Goal: Check status: Check status

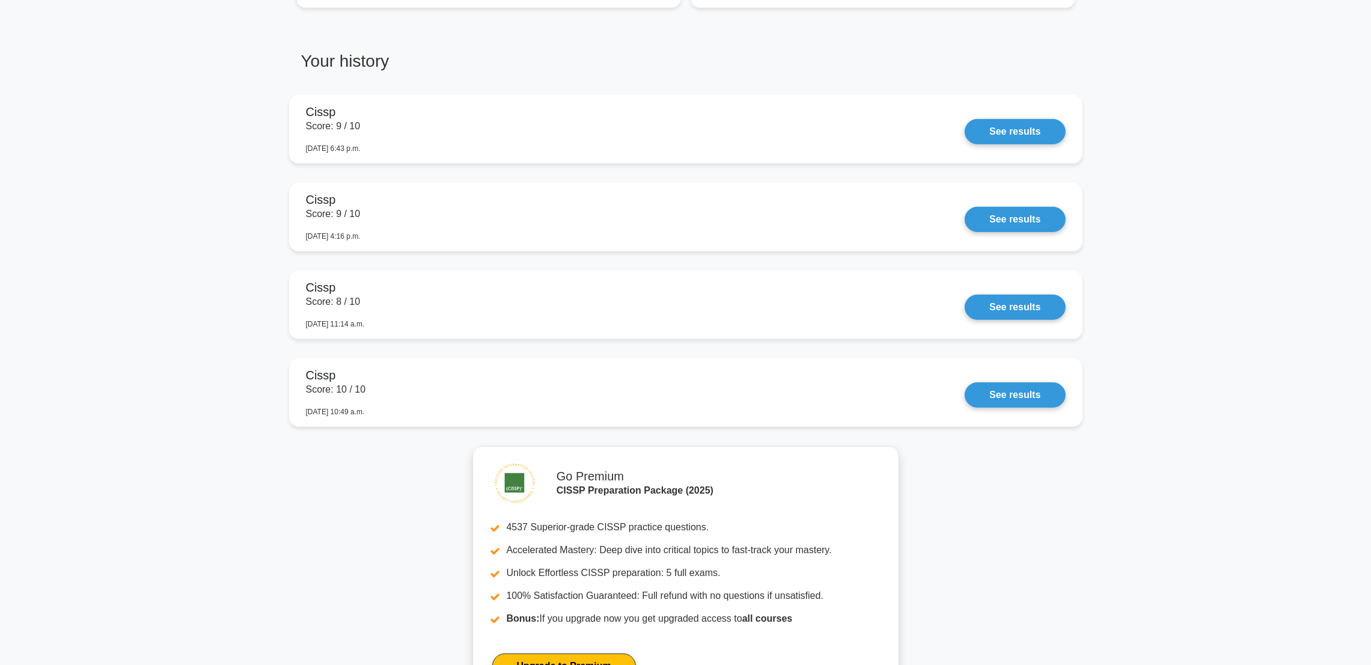
click at [44, 268] on main "Your level: Cissp Expert Continue practicing Percentile You are better than 92%…" at bounding box center [685, 10] width 1371 height 1707
click at [1019, 118] on link "See results" at bounding box center [1014, 128] width 100 height 25
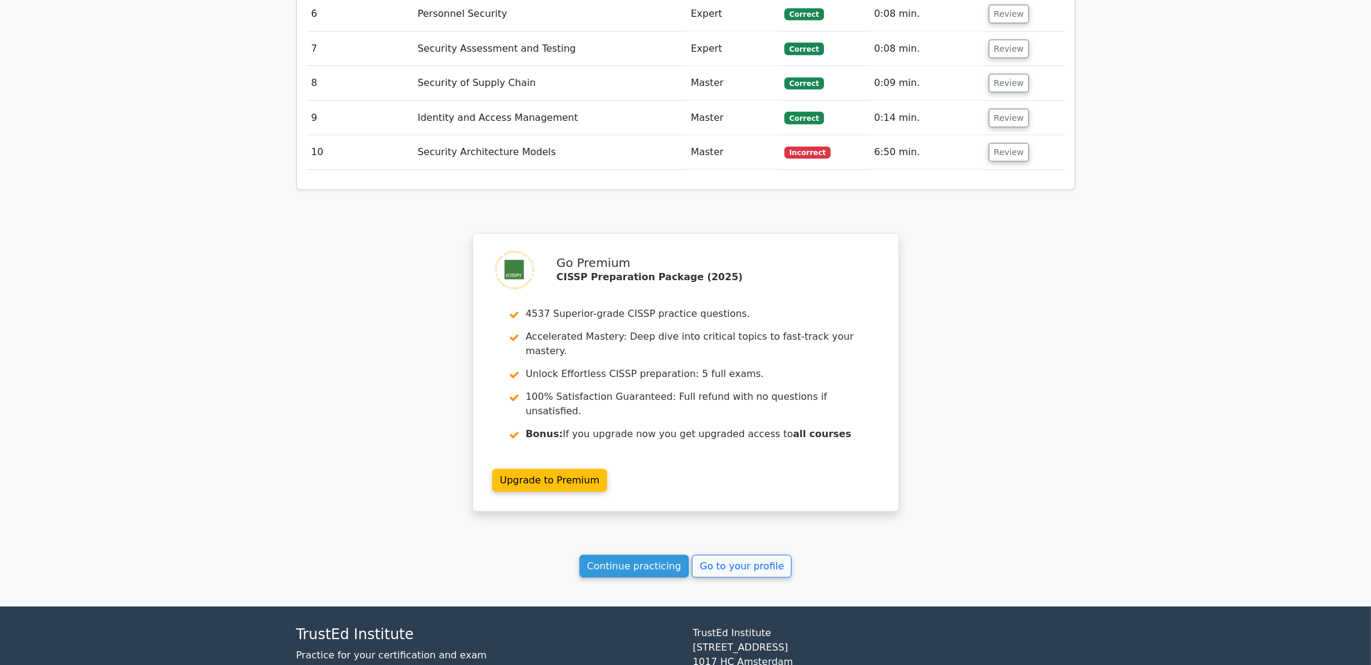
scroll to position [2058, 0]
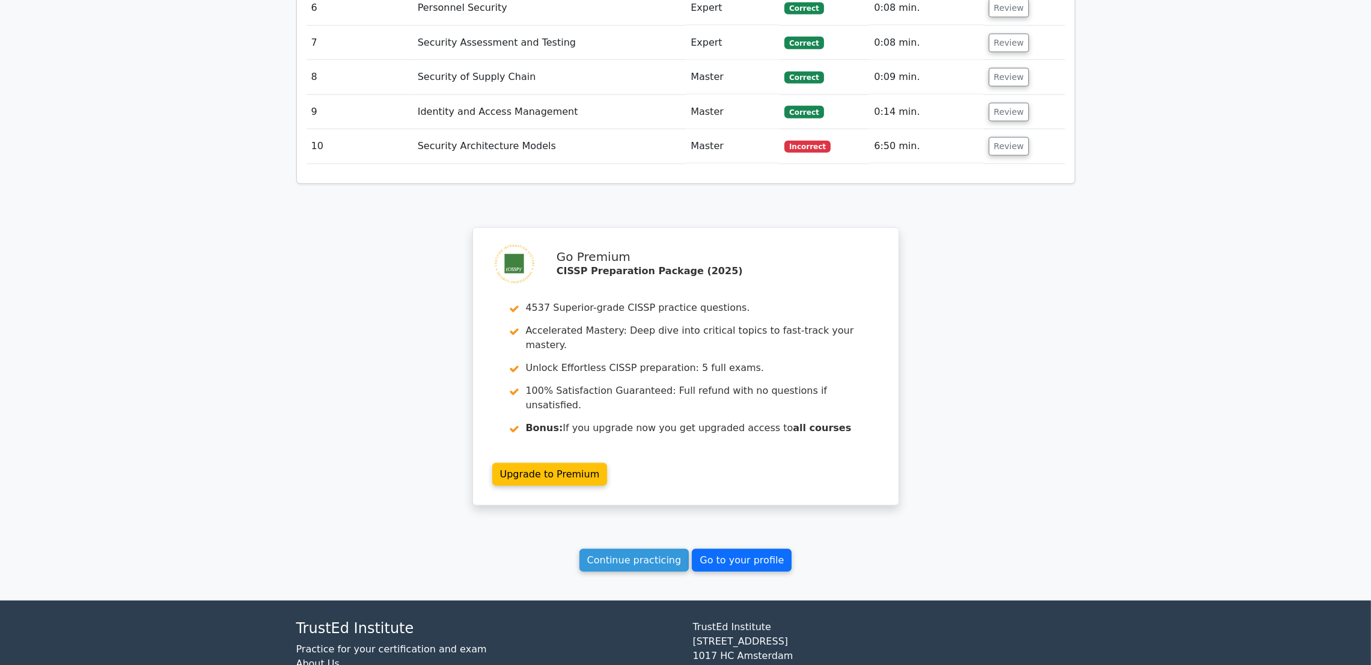
click at [759, 549] on link "Go to your profile" at bounding box center [742, 560] width 100 height 23
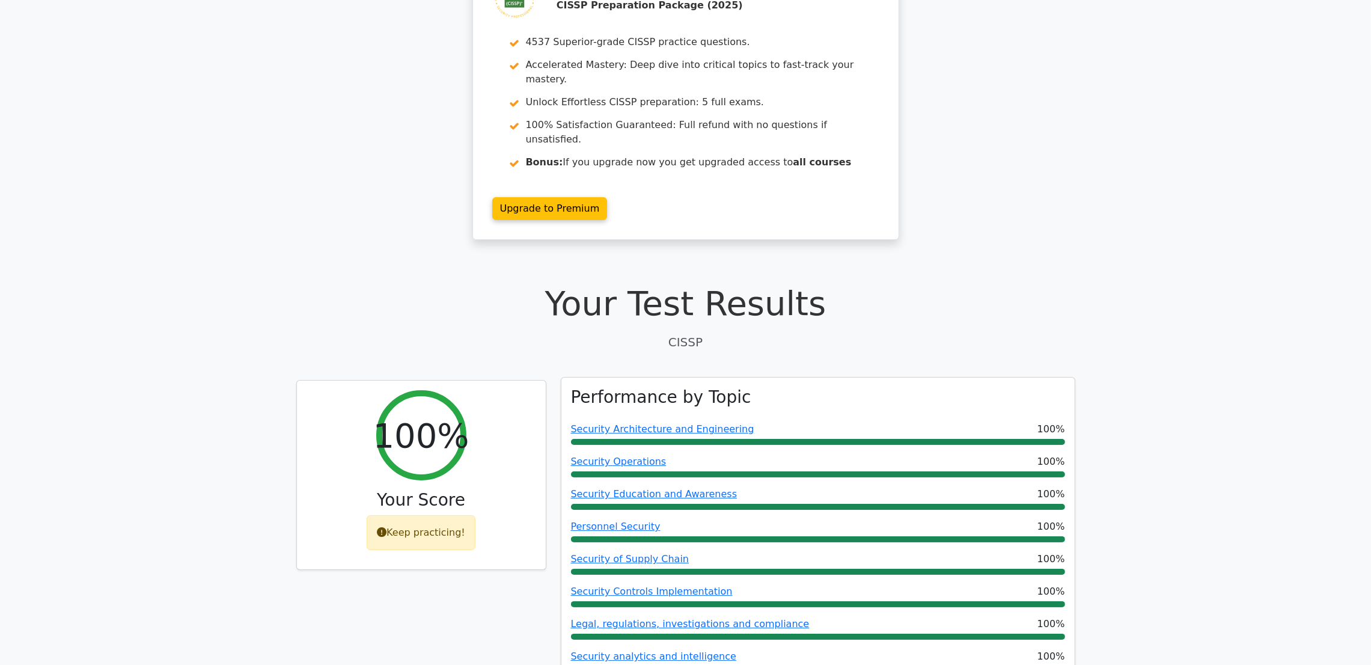
scroll to position [246, 0]
